Goal: Information Seeking & Learning: Check status

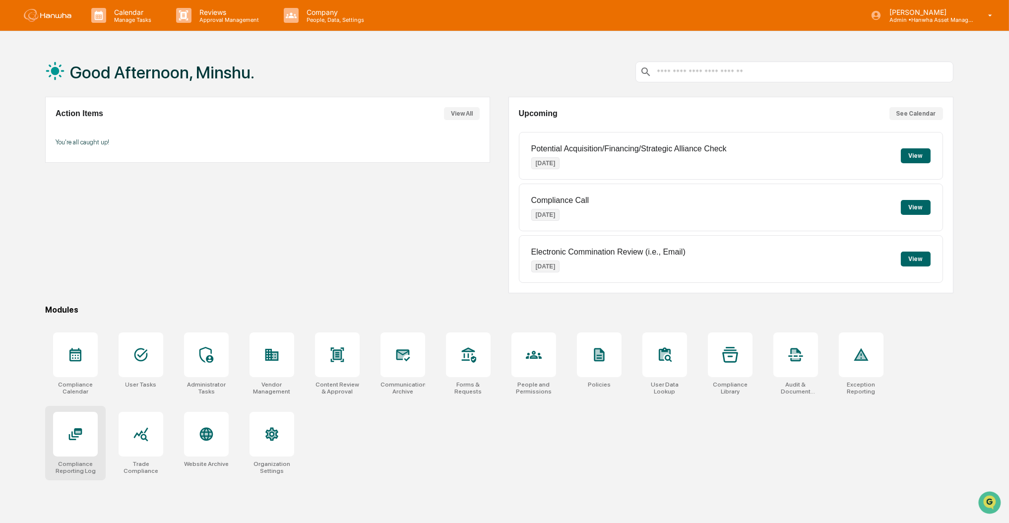
click at [73, 440] on icon at bounding box center [75, 434] width 13 height 12
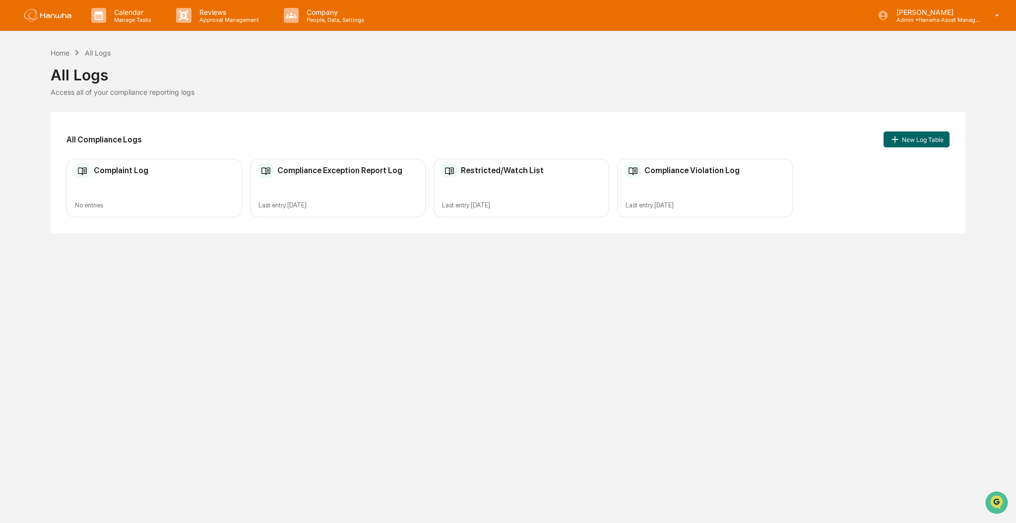
click at [526, 192] on div "Restricted/Watch List Last entry [DATE]" at bounding box center [522, 188] width 176 height 59
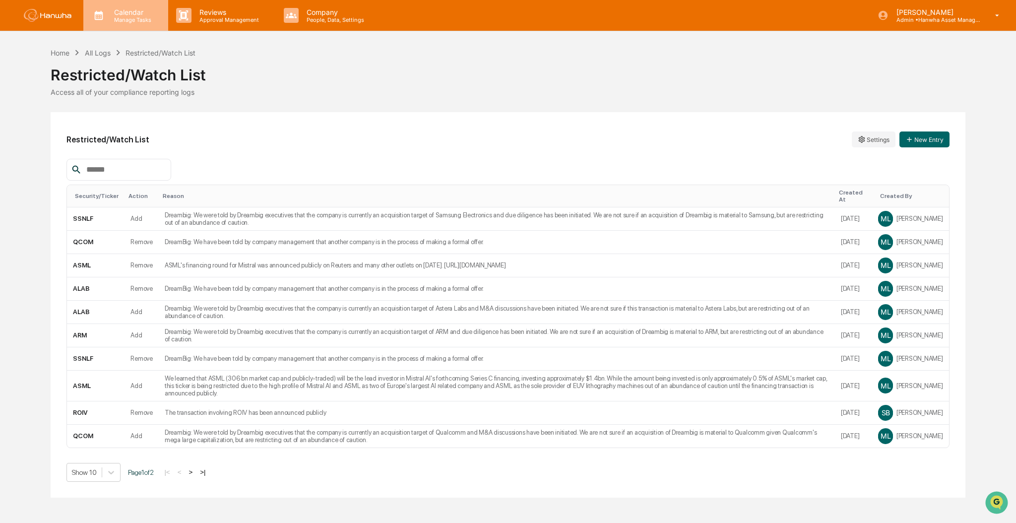
click at [125, 20] on p "Manage Tasks" at bounding box center [131, 19] width 50 height 7
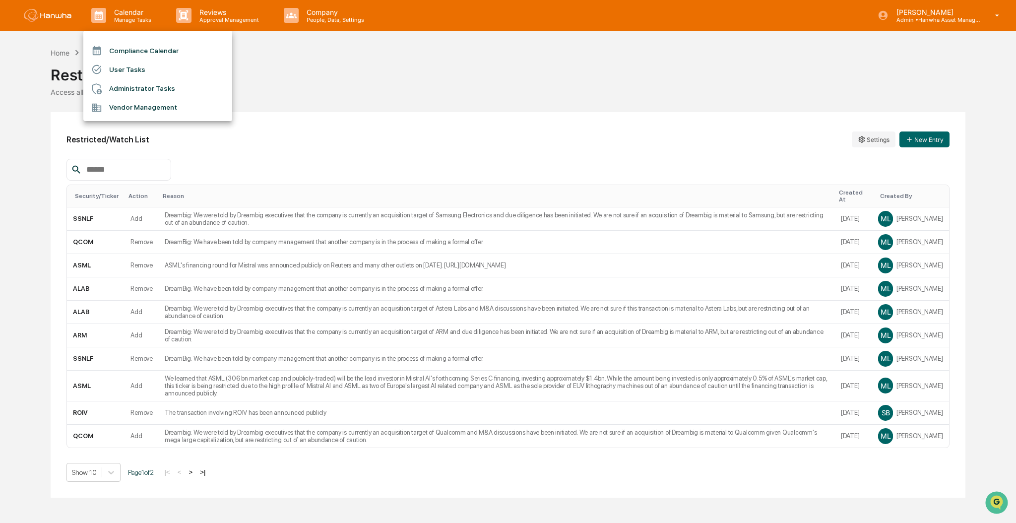
drag, startPoint x: 367, startPoint y: 104, endPoint x: 297, endPoint y: 80, distance: 74.1
click at [368, 104] on div at bounding box center [508, 261] width 1016 height 523
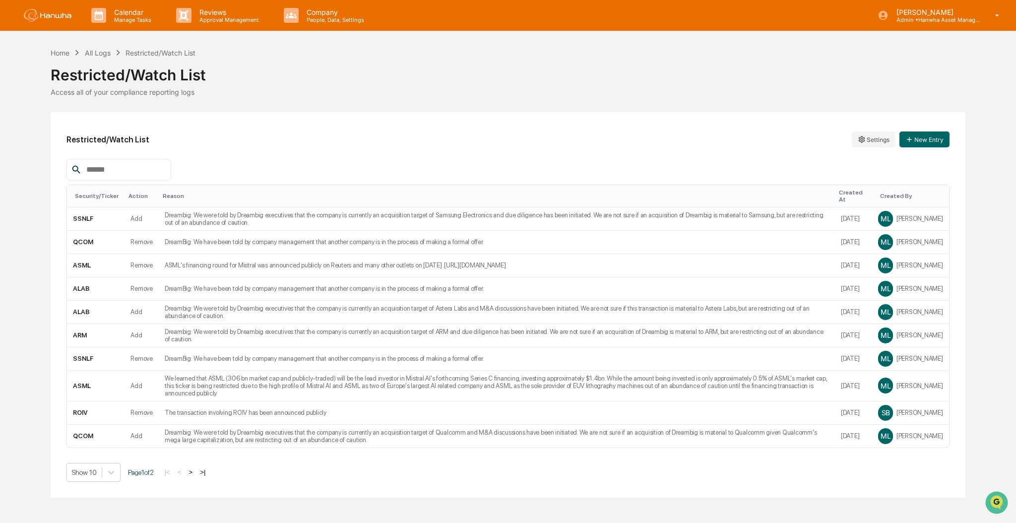
click at [48, 9] on img at bounding box center [48, 15] width 48 height 13
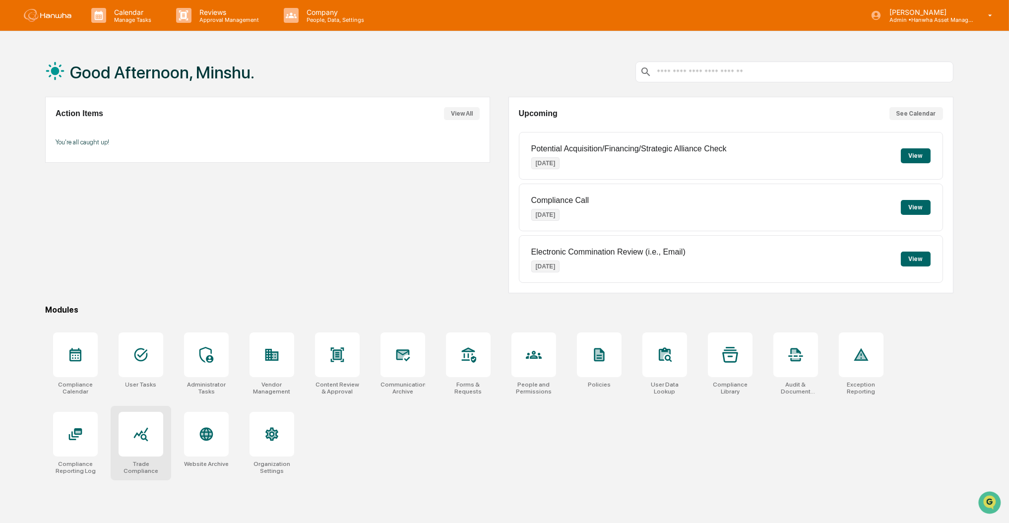
drag, startPoint x: 122, startPoint y: 436, endPoint x: 131, endPoint y: 439, distance: 9.9
click at [122, 435] on div at bounding box center [141, 434] width 45 height 45
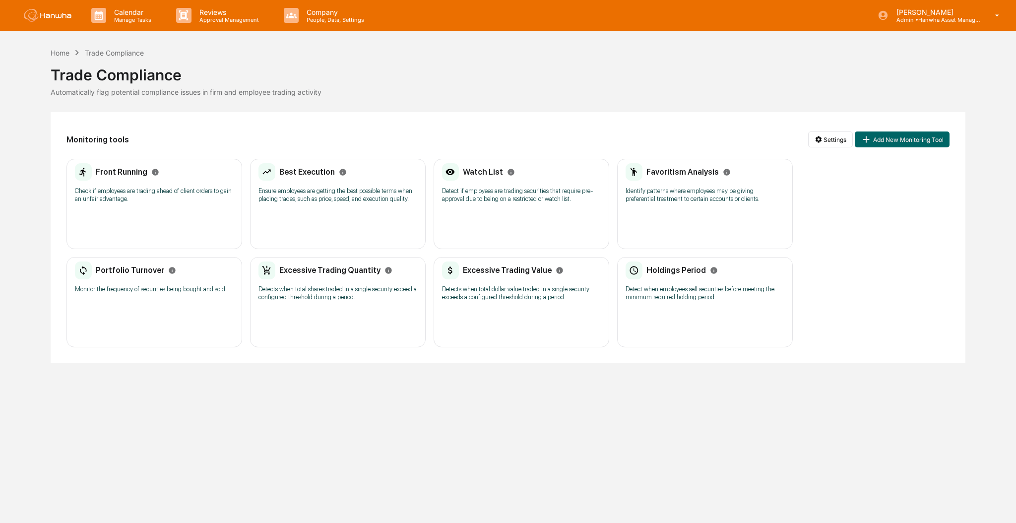
click at [329, 195] on p "Ensure employees are getting the best possible terms when placing trades, such …" at bounding box center [337, 195] width 159 height 16
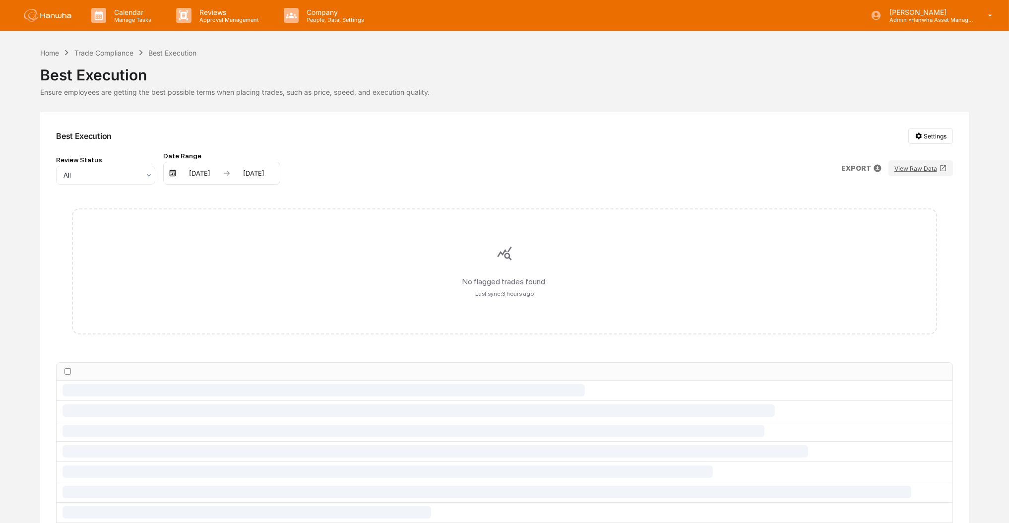
click at [513, 196] on div "No flagged trades found. Last sync: 3 hours ago" at bounding box center [504, 271] width 896 height 158
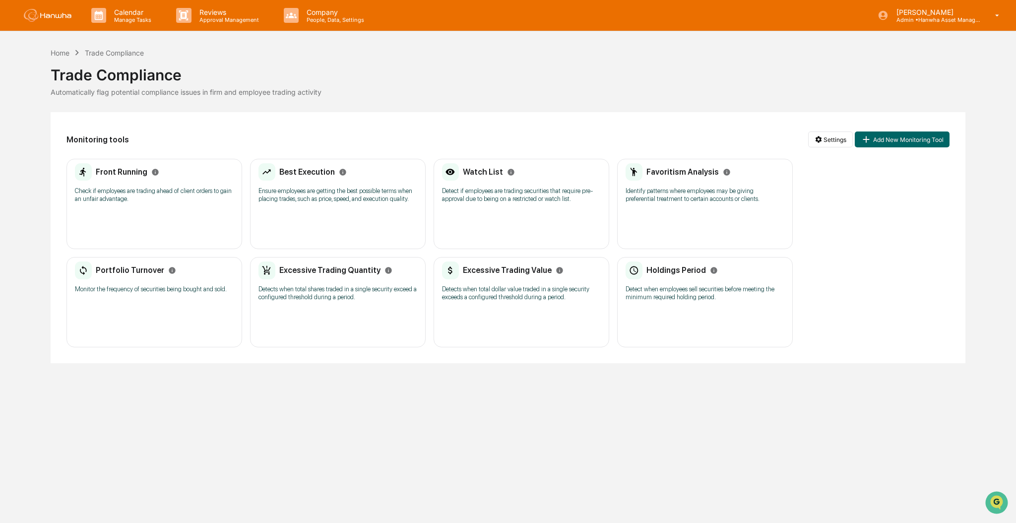
click at [485, 220] on div "Watch List Detect if employees are trading securities that require pre-approval…" at bounding box center [522, 204] width 176 height 90
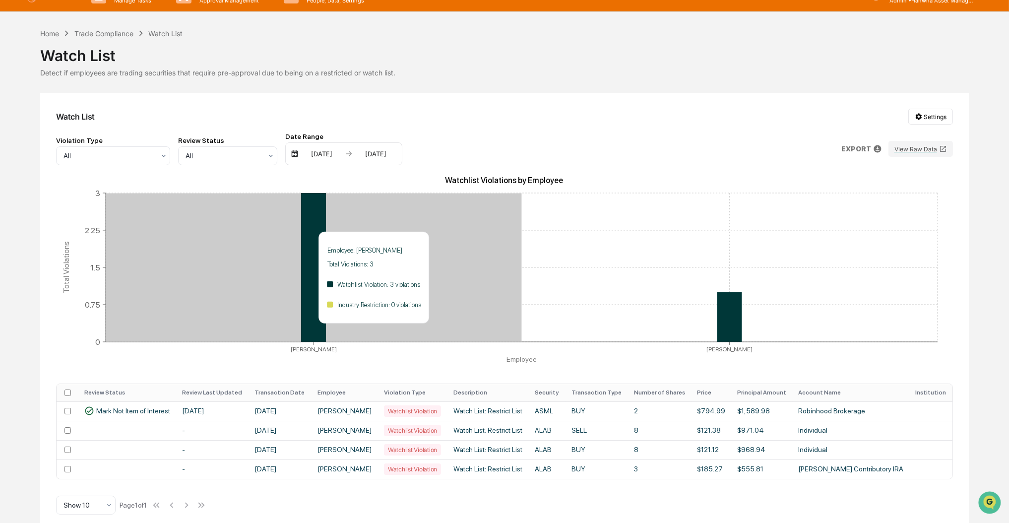
scroll to position [30, 0]
